Goal: Task Accomplishment & Management: Use online tool/utility

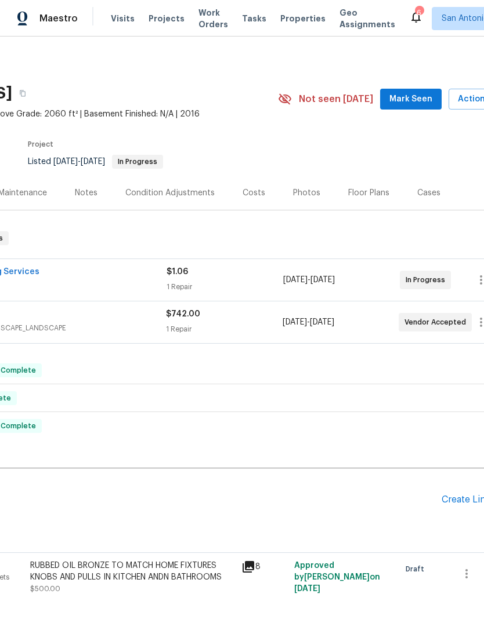
scroll to position [0, 144]
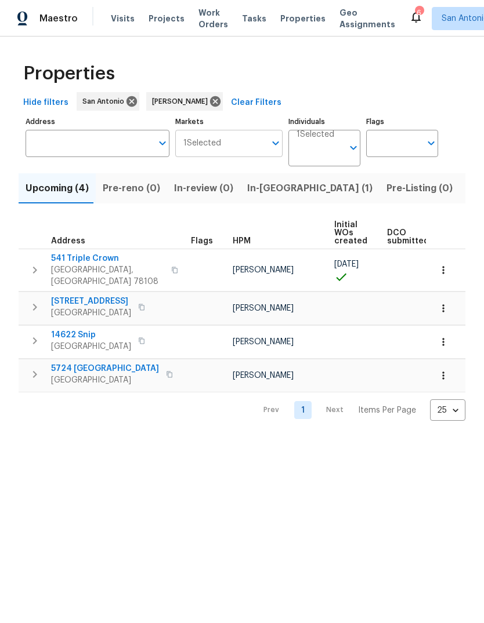
click at [264, 143] on input "Markets" at bounding box center [243, 143] width 45 height 27
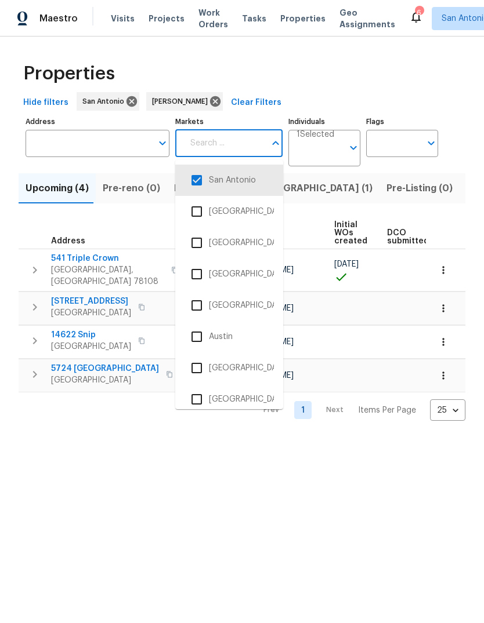
click at [201, 338] on input "checkbox" at bounding box center [196, 337] width 24 height 24
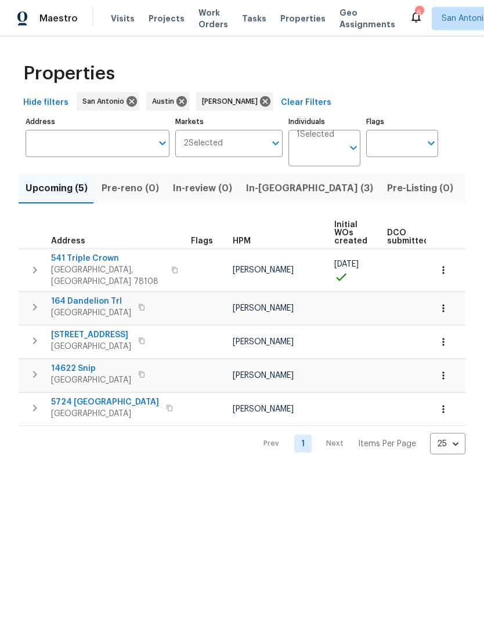
click at [267, 189] on span "In-reno (3)" at bounding box center [309, 188] width 127 height 16
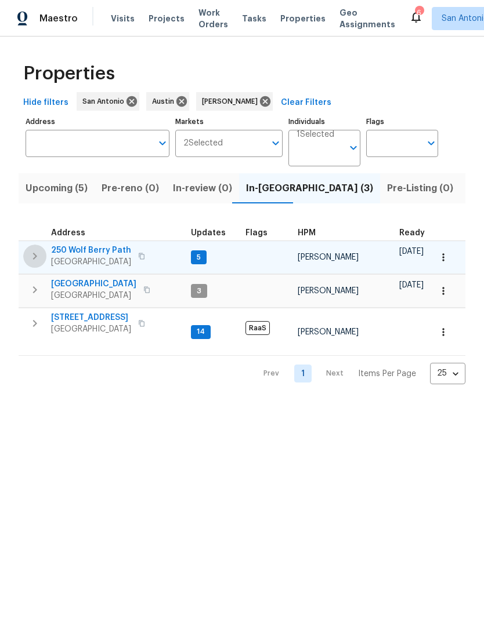
click at [30, 256] on icon "button" at bounding box center [35, 256] width 14 height 14
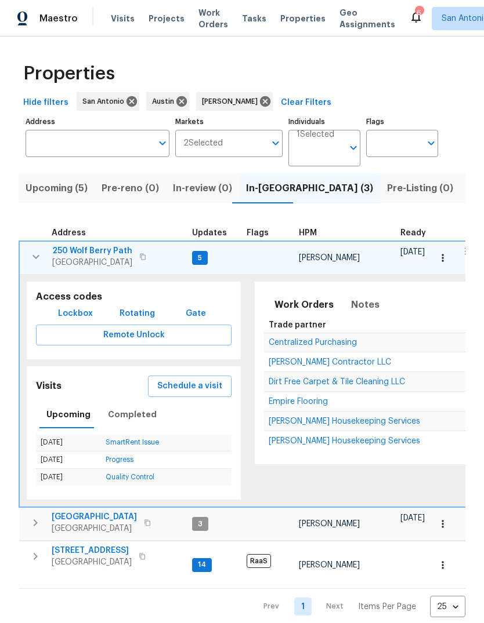
click at [35, 259] on icon "button" at bounding box center [35, 257] width 7 height 4
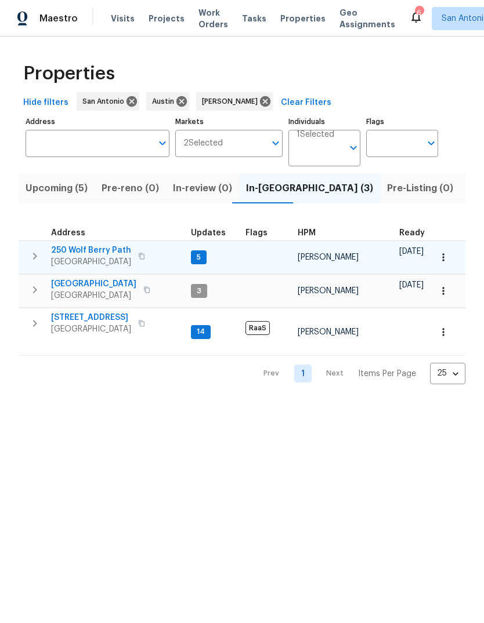
click at [90, 257] on span "Buda, TX 78610" at bounding box center [91, 262] width 80 height 12
click at [94, 280] on span "124 Blossom Valley Strm" at bounding box center [93, 284] width 85 height 12
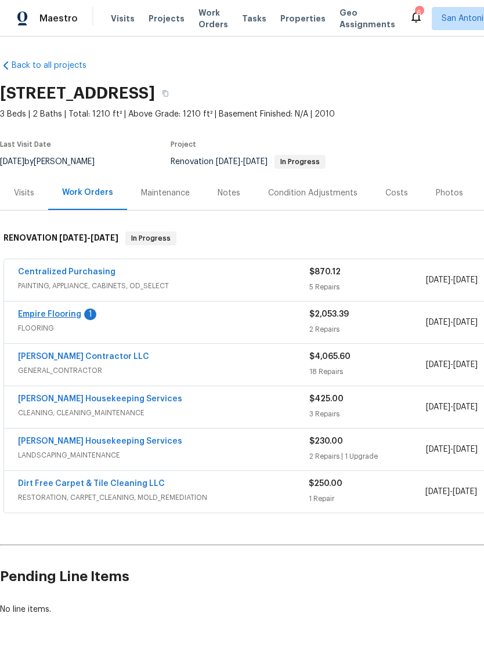
click at [50, 317] on link "Empire Flooring" at bounding box center [49, 314] width 63 height 8
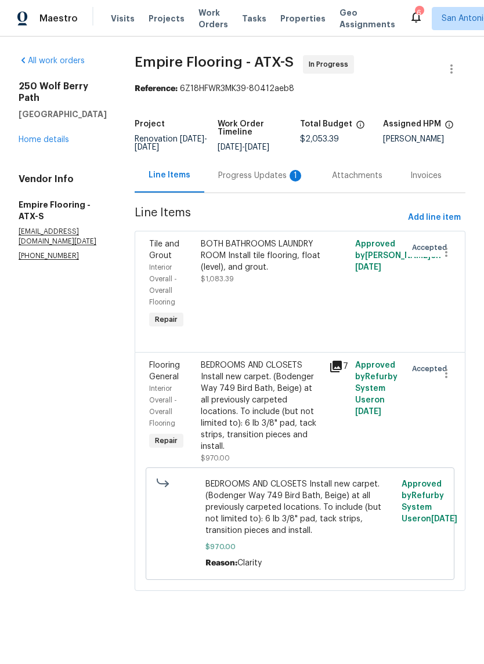
click at [255, 182] on div "Progress Updates 1" at bounding box center [261, 176] width 86 height 12
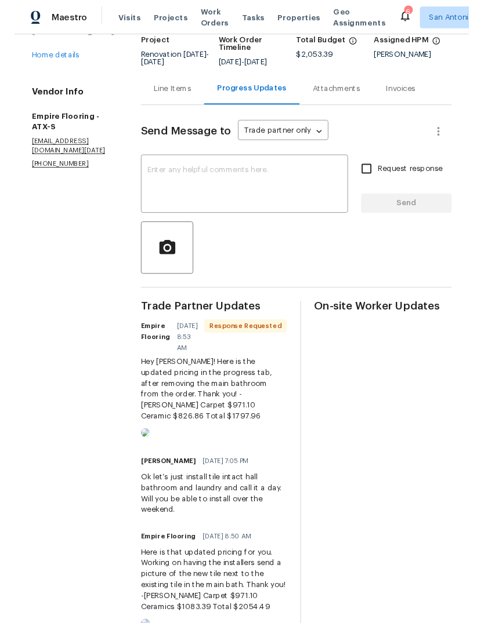
scroll to position [81, 21]
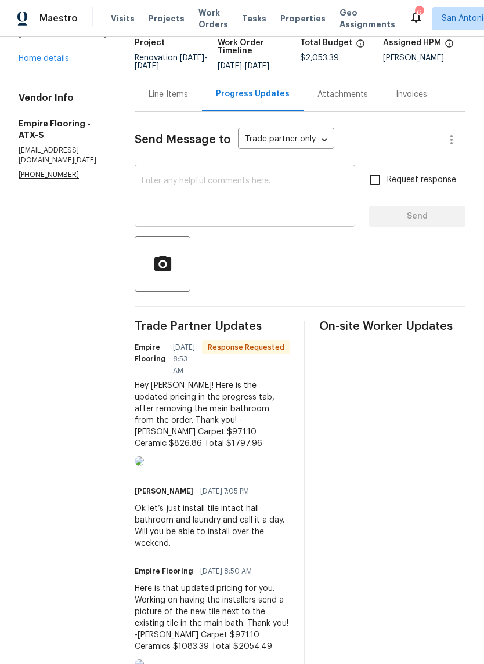
click at [161, 197] on textarea at bounding box center [245, 197] width 206 height 41
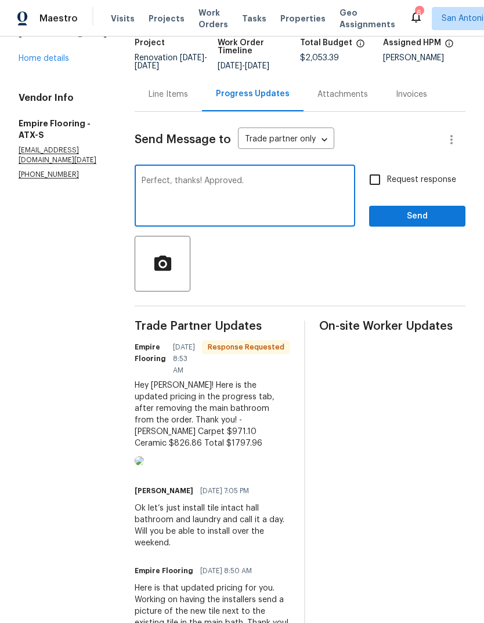
type textarea "Perfect, thanks! Approved."
click at [415, 224] on span "Send" at bounding box center [417, 216] width 78 height 14
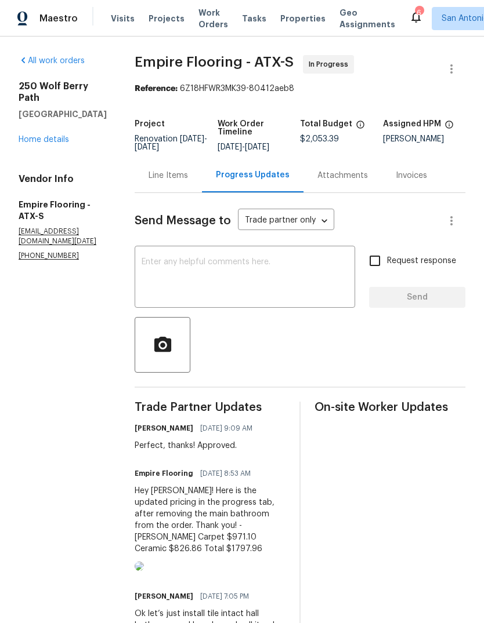
scroll to position [0, 2]
click at [45, 136] on link "Home details" at bounding box center [44, 140] width 50 height 8
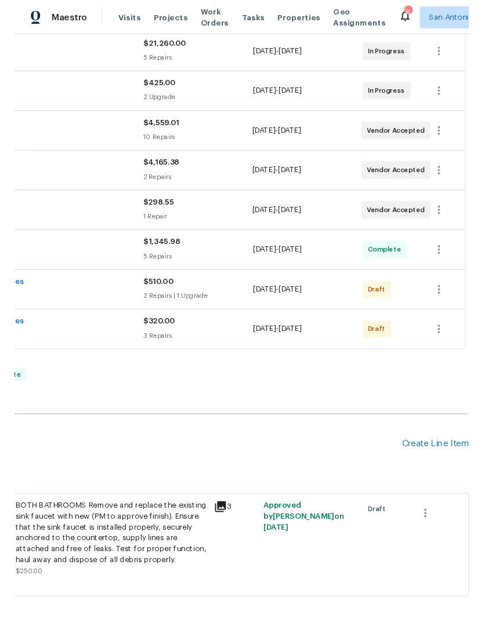
scroll to position [352, 172]
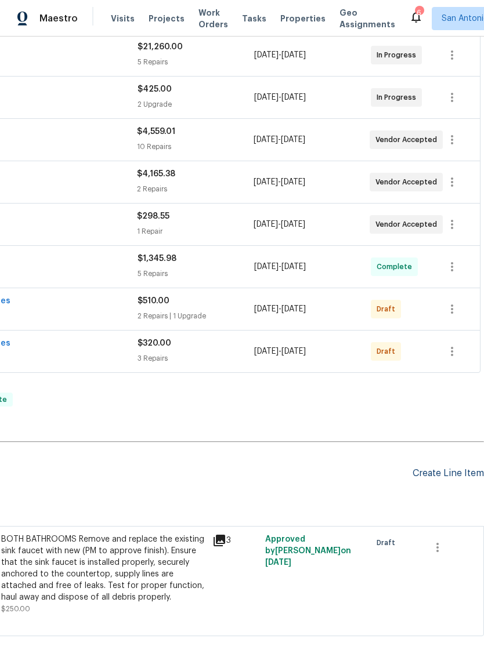
click at [445, 474] on div "Create Line Item" at bounding box center [447, 473] width 71 height 11
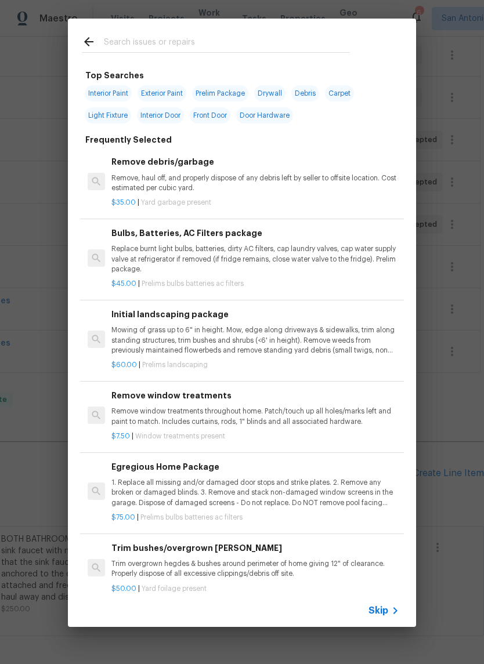
click at [196, 48] on input "text" at bounding box center [227, 43] width 246 height 17
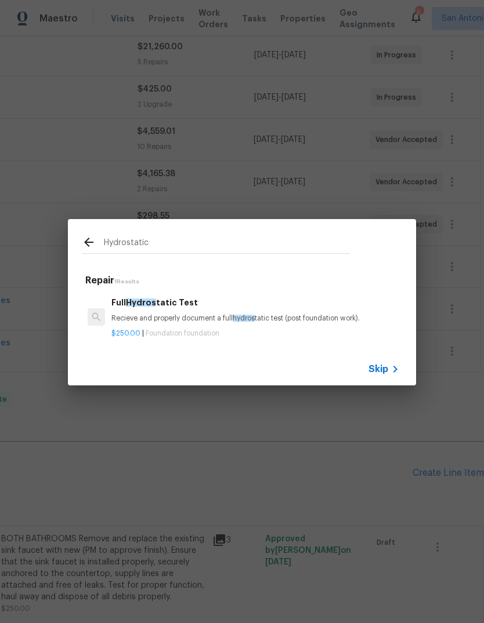
type input "Hydrostatic"
click at [146, 313] on div "Full Hydrostatic Test Recieve and properly document a full hydrostatic test (po…" at bounding box center [255, 310] width 288 height 28
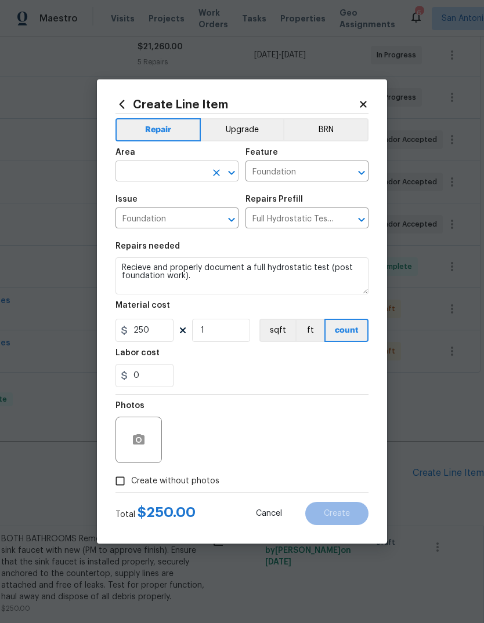
click at [151, 175] on input "text" at bounding box center [160, 173] width 90 height 18
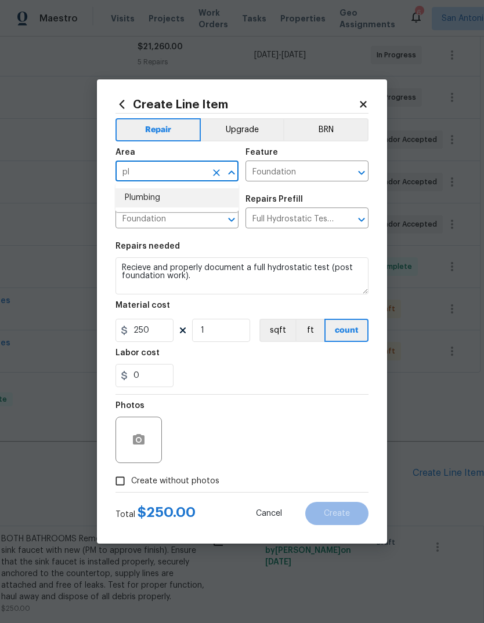
click at [150, 201] on li "Plumbing" at bounding box center [176, 197] width 123 height 19
type input "Plumbing"
click at [356, 380] on div "0" at bounding box center [241, 375] width 253 height 23
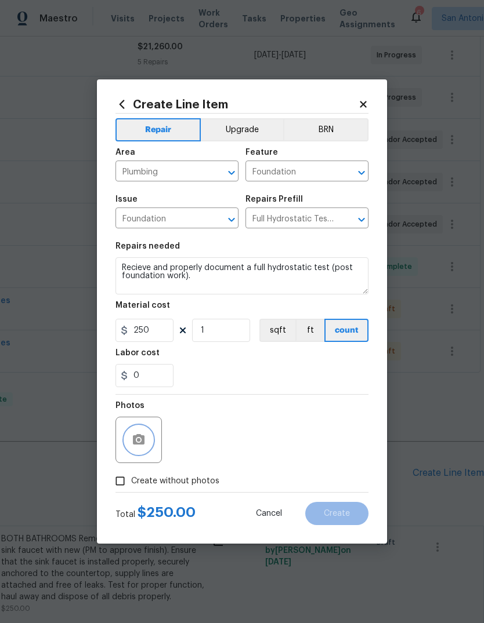
click at [140, 449] on button "button" at bounding box center [139, 440] width 28 height 28
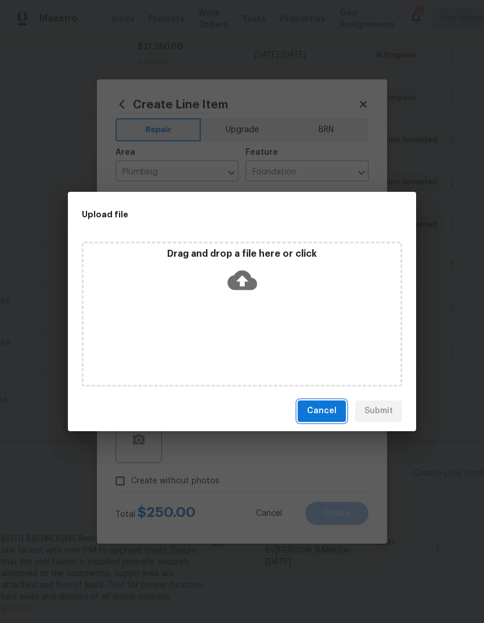
click at [324, 413] on span "Cancel" at bounding box center [322, 411] width 30 height 14
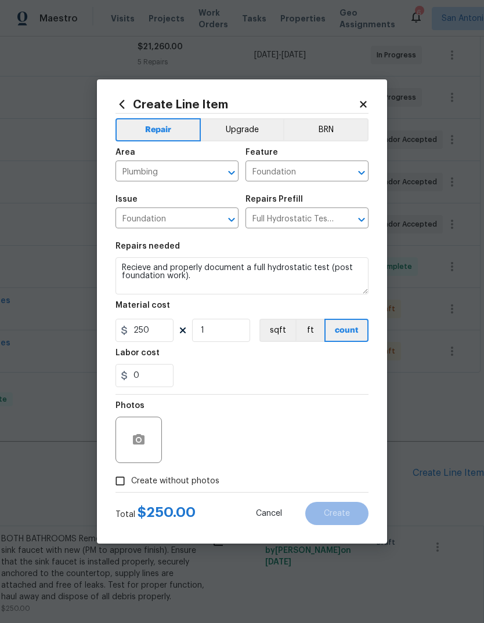
click at [115, 485] on input "Create without photos" at bounding box center [120, 481] width 22 height 22
checkbox input "true"
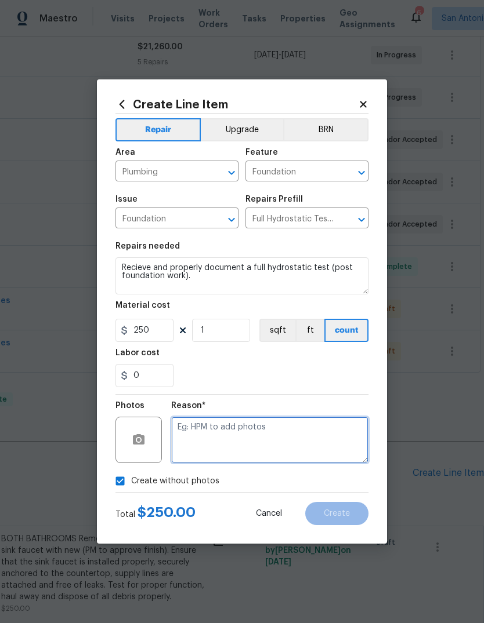
click at [270, 431] on textarea at bounding box center [269, 440] width 197 height 46
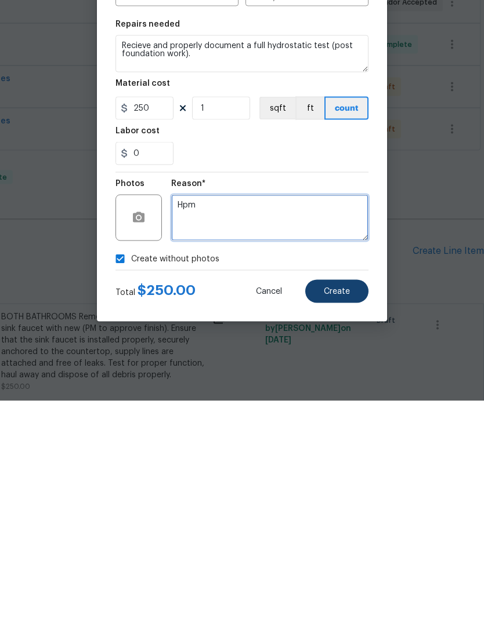
type textarea "Hpm"
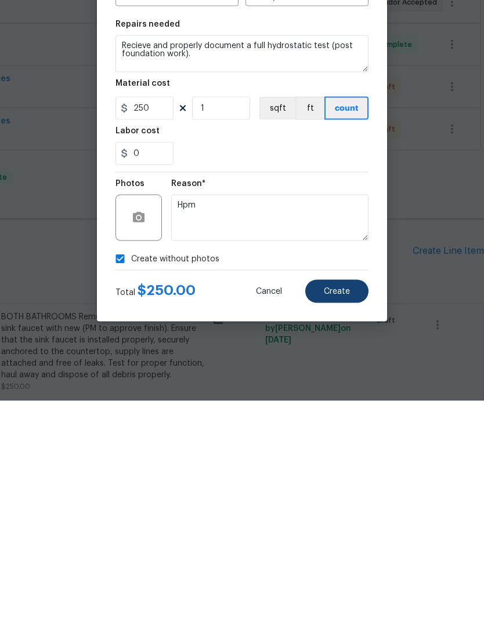
click at [349, 510] on span "Create" at bounding box center [337, 514] width 26 height 9
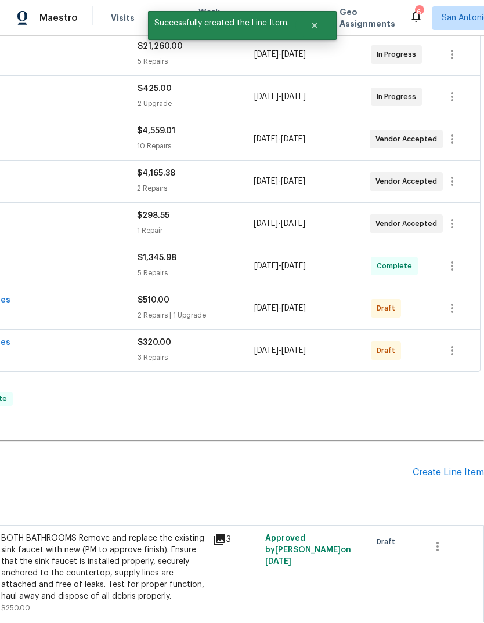
scroll to position [0, 0]
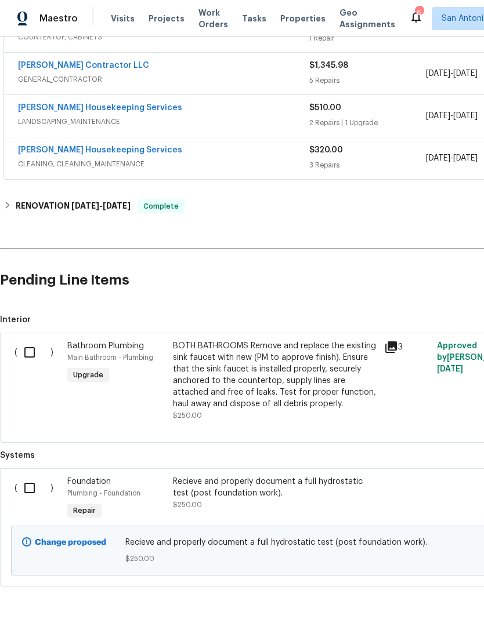
scroll to position [545, 0]
click at [34, 491] on input "checkbox" at bounding box center [33, 489] width 33 height 24
checkbox input "true"
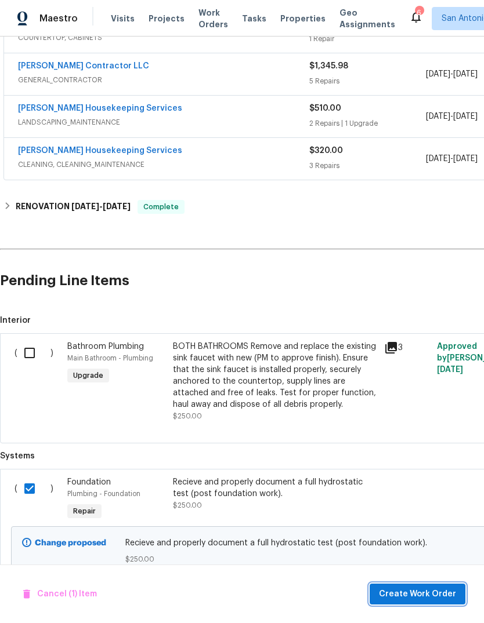
click at [432, 597] on span "Create Work Order" at bounding box center [417, 594] width 77 height 14
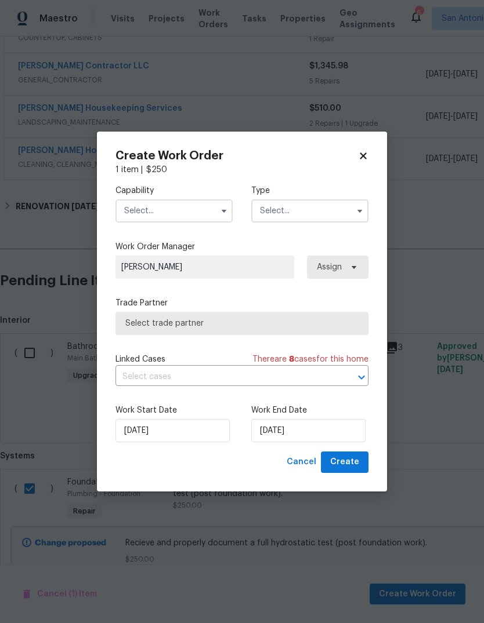
click at [154, 213] on input "text" at bounding box center [173, 211] width 117 height 23
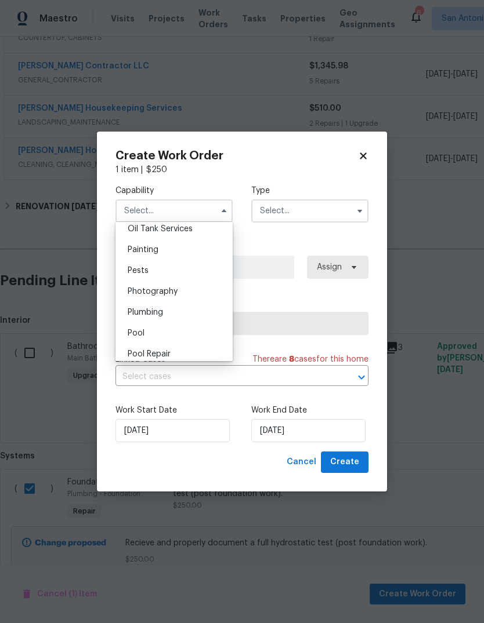
scroll to position [961, 0]
click at [180, 315] on div "Plumbing" at bounding box center [173, 311] width 111 height 21
type input "Plumbing"
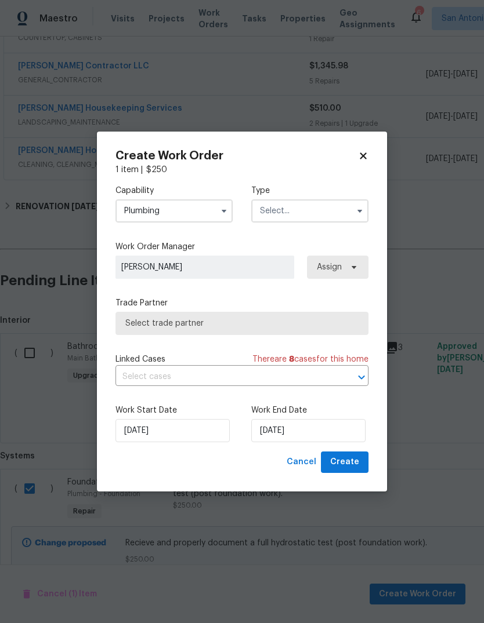
click at [295, 209] on input "text" at bounding box center [309, 211] width 117 height 23
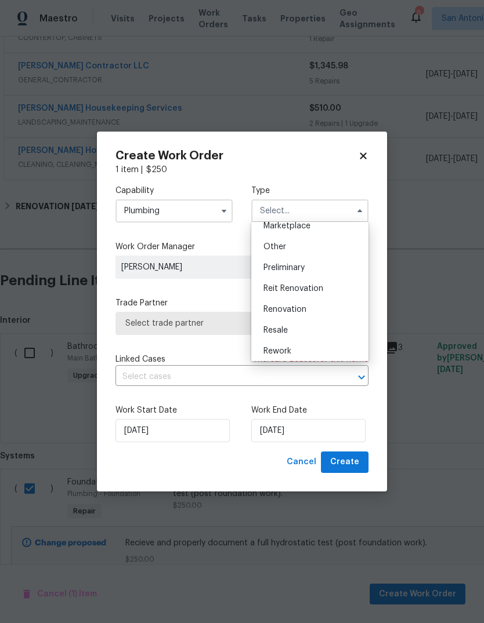
scroll to position [221, 0]
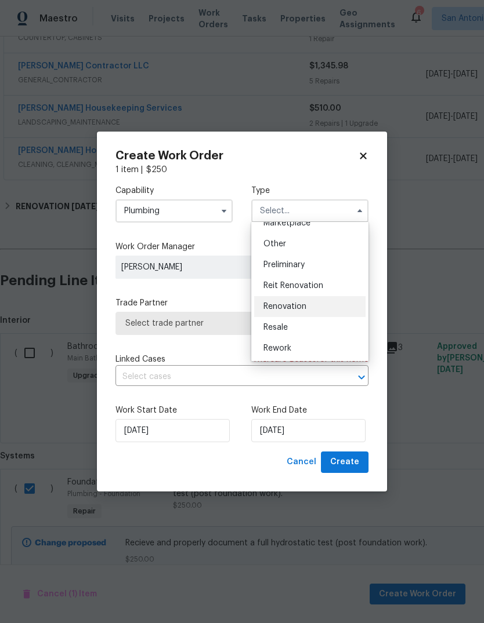
click at [307, 313] on div "Renovation" at bounding box center [309, 306] width 111 height 21
type input "Renovation"
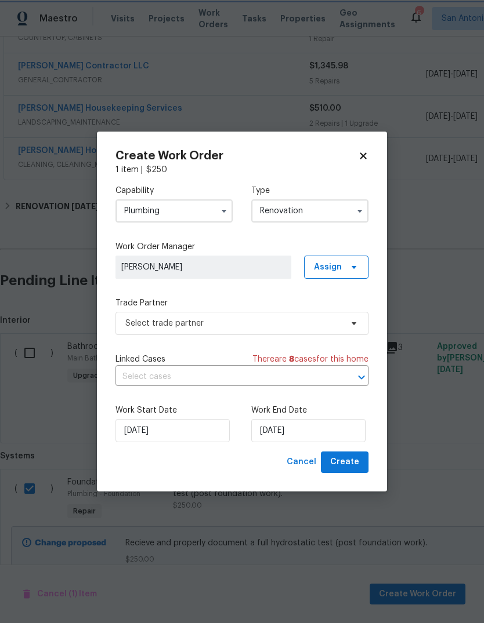
scroll to position [0, 0]
click at [293, 437] on input "[DATE]" at bounding box center [308, 430] width 114 height 23
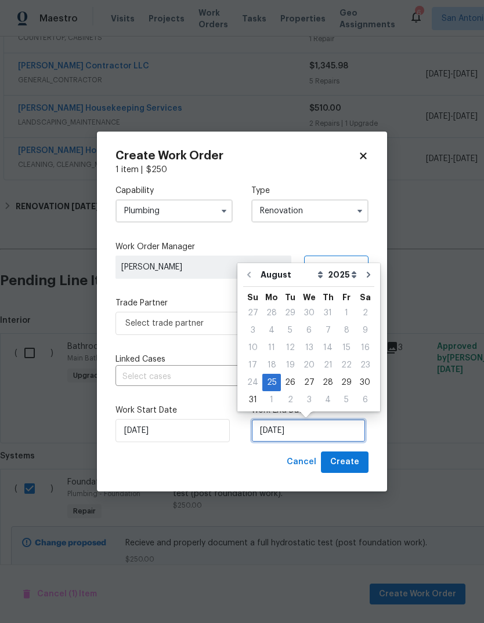
scroll to position [9, 0]
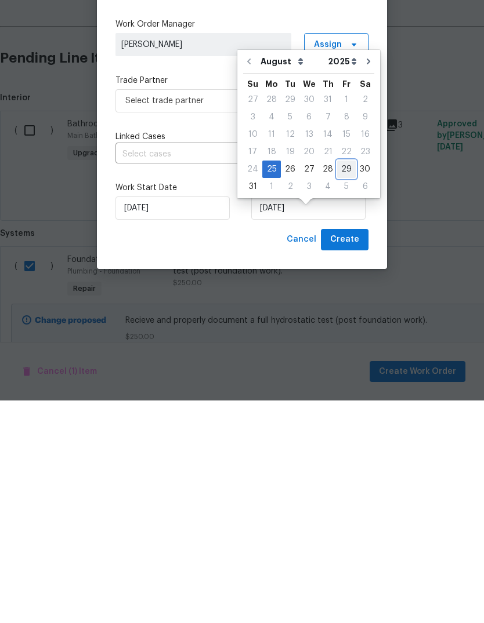
click at [340, 384] on div "29" at bounding box center [346, 392] width 19 height 16
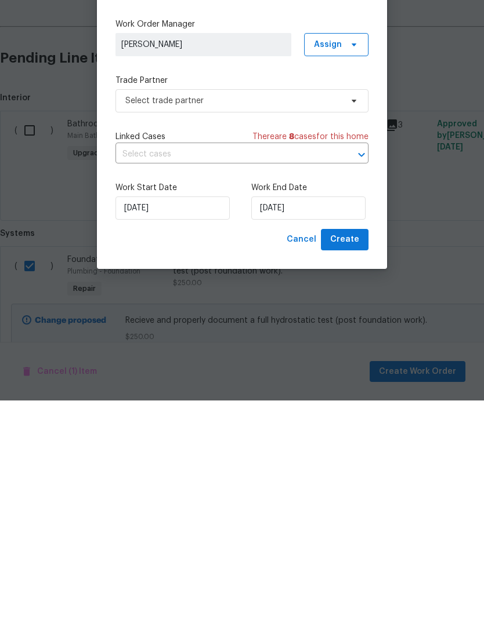
type input "[DATE]"
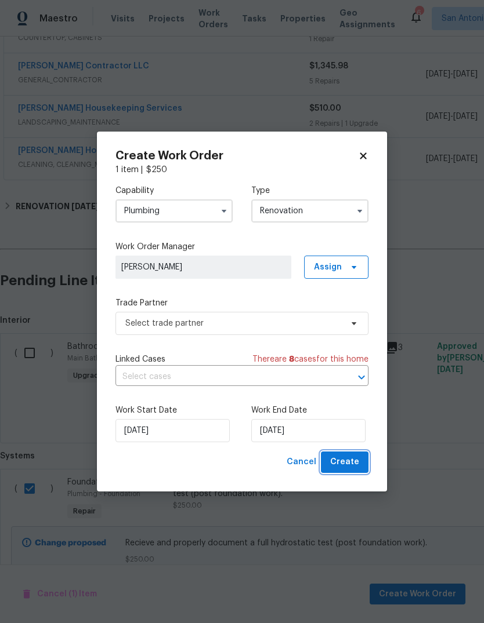
click at [355, 458] on span "Create" at bounding box center [344, 462] width 29 height 14
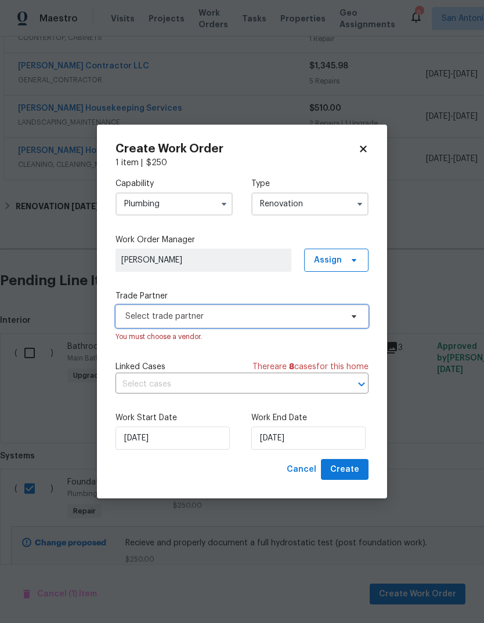
click at [268, 317] on span "Select trade partner" at bounding box center [233, 317] width 216 height 12
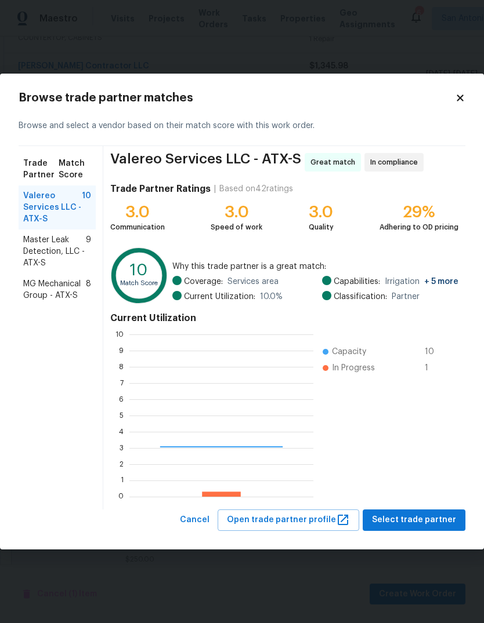
scroll to position [162, 184]
click at [41, 259] on span "Master Leak Detection, LLC - ATX-S" at bounding box center [54, 251] width 63 height 35
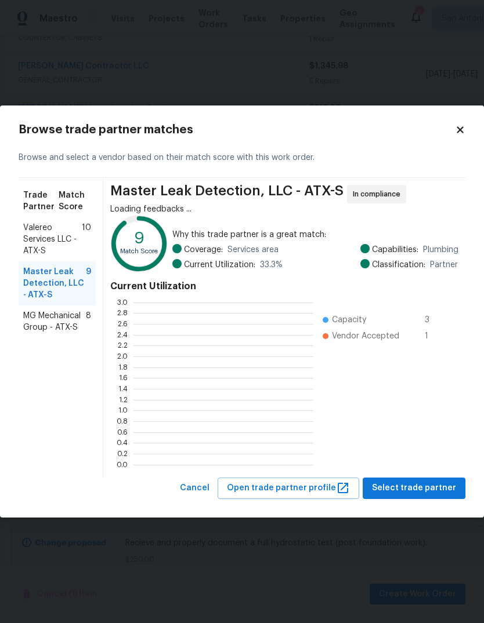
scroll to position [162, 180]
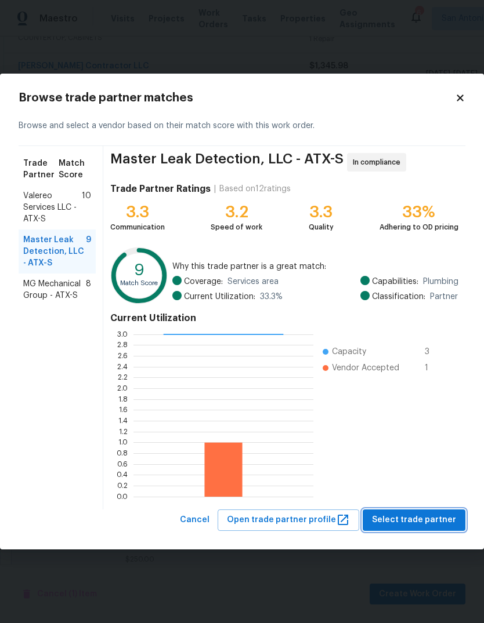
click at [428, 517] on span "Select trade partner" at bounding box center [414, 520] width 84 height 14
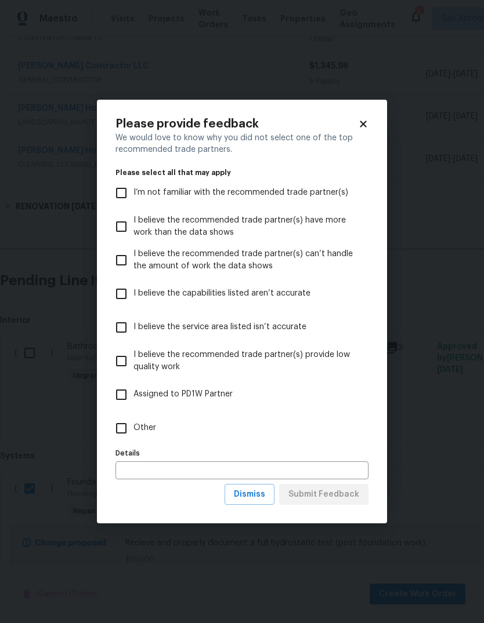
click at [364, 114] on div "Please provide feedback We would love to know why you did not select one of the…" at bounding box center [242, 312] width 290 height 425
click at [365, 124] on icon at bounding box center [363, 124] width 6 height 6
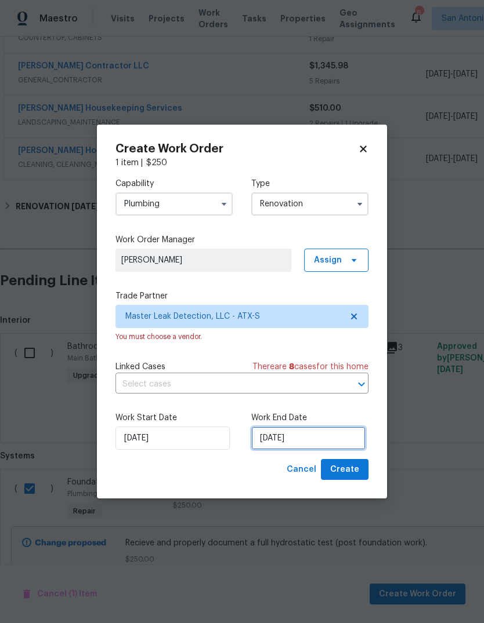
click at [311, 441] on input "[DATE]" at bounding box center [308, 438] width 114 height 23
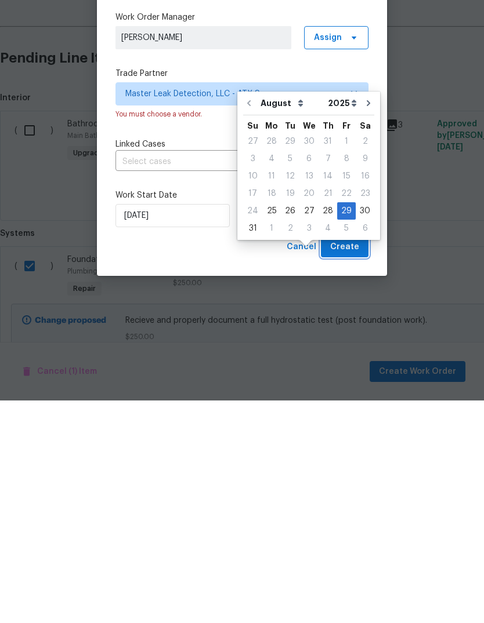
click at [352, 463] on span "Create" at bounding box center [344, 470] width 29 height 14
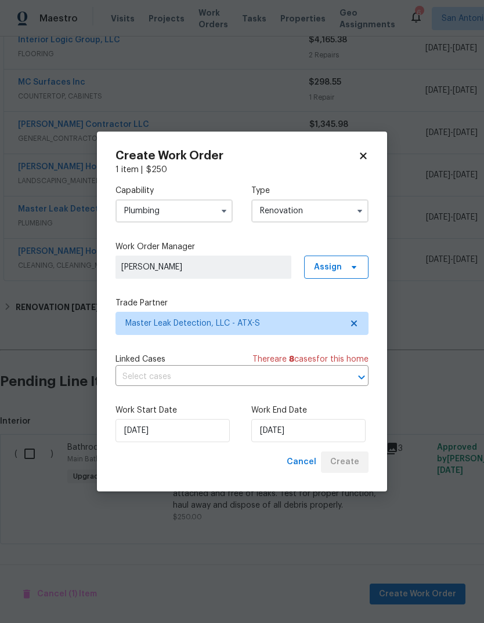
scroll to position [443, 0]
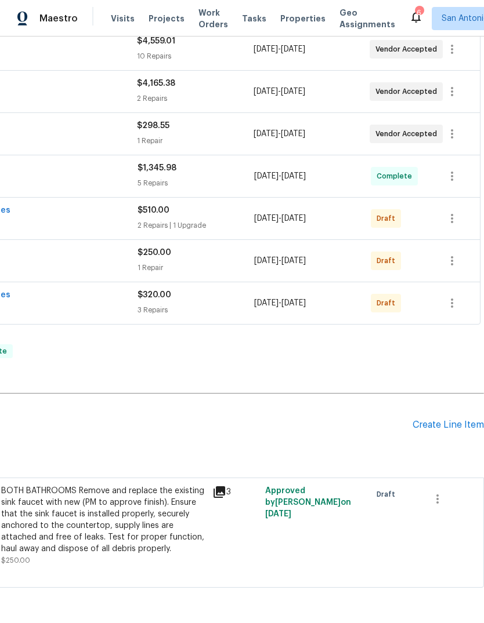
scroll to position [443, 172]
click at [460, 267] on button "button" at bounding box center [452, 261] width 28 height 28
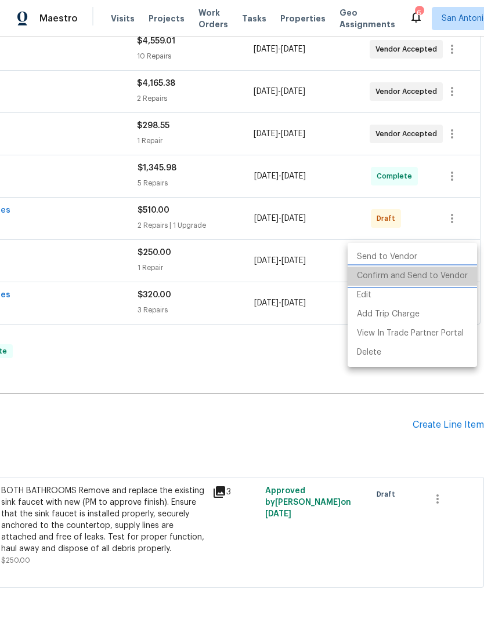
click at [431, 278] on li "Confirm and Send to Vendor" at bounding box center [411, 276] width 129 height 19
